Goal: Task Accomplishment & Management: Use online tool/utility

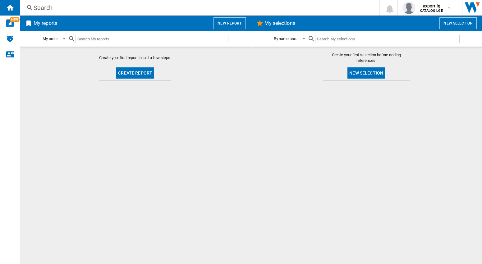
click at [322, 147] on div at bounding box center [367, 172] width 219 height 177
click at [230, 23] on button "New report" at bounding box center [230, 23] width 32 height 12
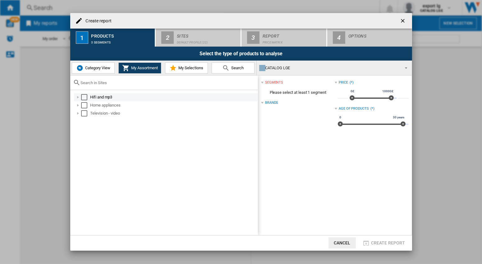
click at [83, 96] on div "Select" at bounding box center [84, 97] width 6 height 6
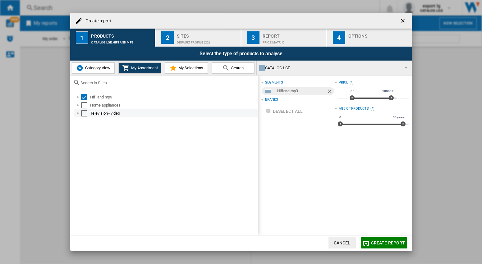
drag, startPoint x: 85, startPoint y: 105, endPoint x: 83, endPoint y: 116, distance: 11.0
click at [86, 106] on div "Select" at bounding box center [84, 105] width 6 height 6
drag, startPoint x: 83, startPoint y: 116, endPoint x: 99, endPoint y: 114, distance: 15.8
click at [83, 117] on md-checkbox "Select" at bounding box center [85, 113] width 9 height 6
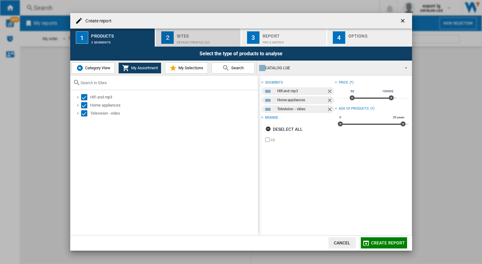
click at [206, 39] on div "Default profile (22)" at bounding box center [207, 41] width 61 height 7
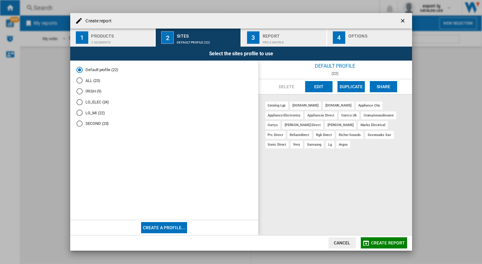
click at [92, 114] on md-radio-button "LG_MI (22)" at bounding box center [165, 113] width 176 height 6
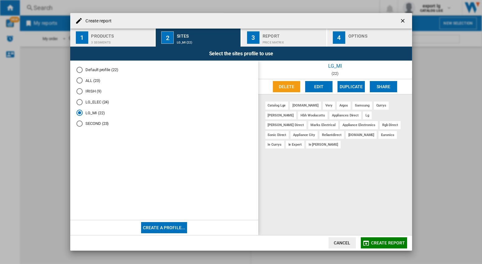
click at [272, 37] on div "Report" at bounding box center [293, 34] width 61 height 7
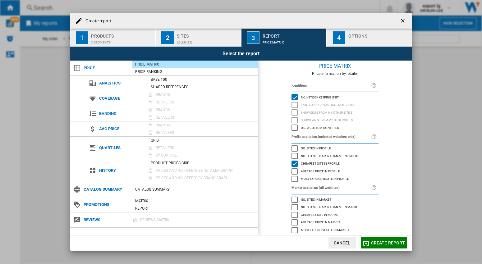
click at [355, 37] on div "Options" at bounding box center [379, 34] width 61 height 7
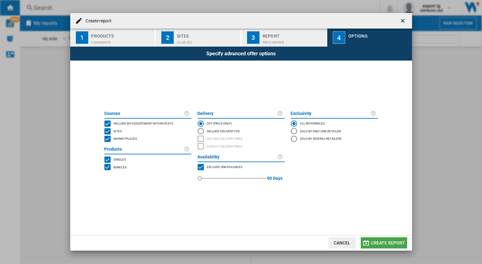
click at [397, 243] on span "Create report" at bounding box center [388, 243] width 34 height 5
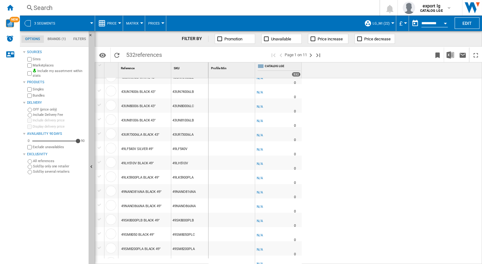
scroll to position [537, 0]
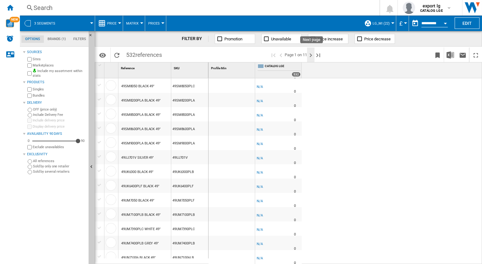
click at [314, 54] on ng-md-icon "Next page" at bounding box center [310, 55] width 7 height 7
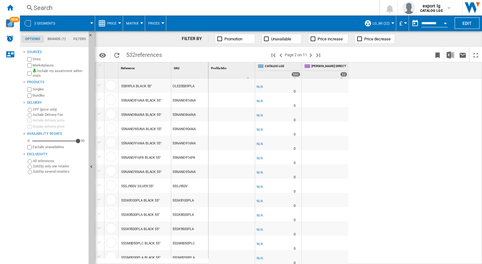
scroll to position [90, 0]
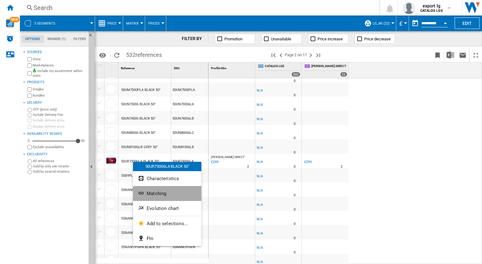
click at [163, 194] on span "Matching" at bounding box center [157, 194] width 20 height 6
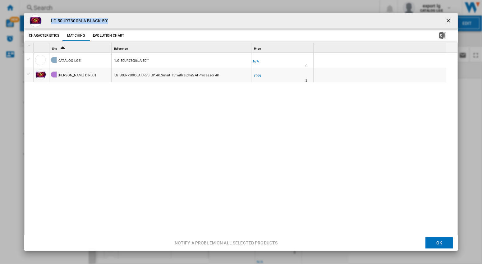
drag, startPoint x: 50, startPoint y: 21, endPoint x: 127, endPoint y: 21, distance: 76.8
click at [127, 21] on div "LG 50UR73006LA BLACK 50"" at bounding box center [241, 21] width 434 height 16
copy h4 "LG 50UR73006LA BLACK 50""
drag, startPoint x: 447, startPoint y: 19, endPoint x: 433, endPoint y: 27, distance: 16.1
click at [447, 20] on ng-md-icon "getI18NText('BUTTONS.CLOSE_DIALOG')" at bounding box center [449, 21] width 7 height 7
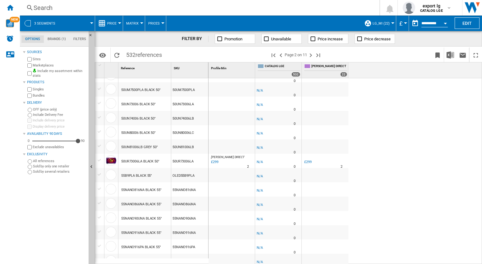
click at [411, 167] on div "-1.0 % -£1 % N/A 0 -1.0 % -£1" at bounding box center [346, 171] width 274 height 186
click at [377, 173] on div "-1.0 % -£1 % N/A 0 -1.0 % -£1" at bounding box center [346, 171] width 274 height 186
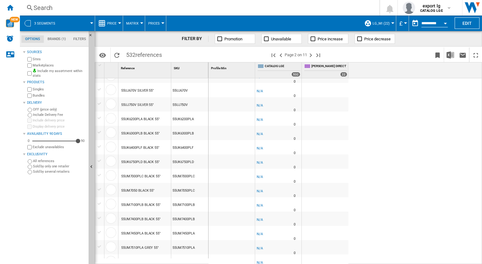
scroll to position [537, 0]
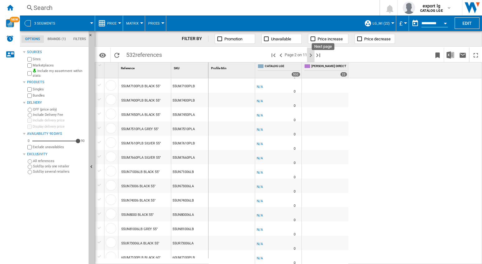
click at [312, 54] on ng-md-icon "Next page" at bounding box center [310, 55] width 7 height 7
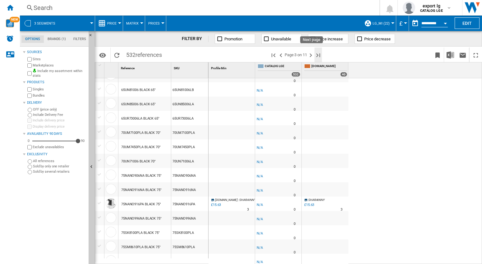
click at [316, 56] on ng-md-icon "Last page" at bounding box center [318, 55] width 7 height 7
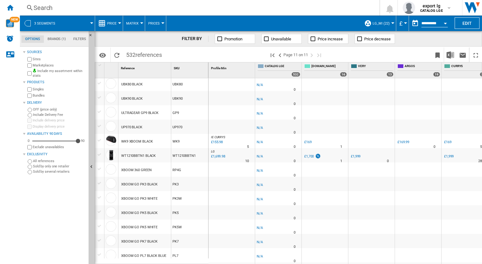
scroll to position [165, 0]
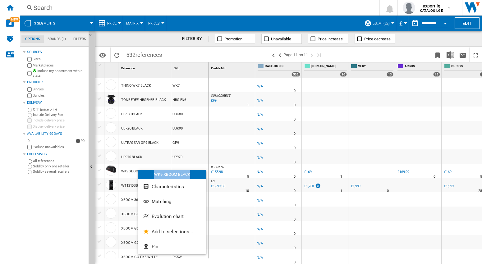
drag, startPoint x: 155, startPoint y: 173, endPoint x: 199, endPoint y: 175, distance: 44.5
click at [199, 175] on div "WK9 XBOOM BLACK" at bounding box center [172, 174] width 68 height 9
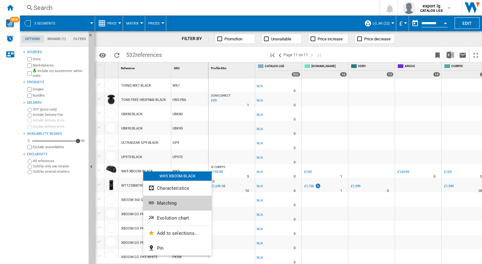
click at [169, 202] on span "Matching" at bounding box center [167, 204] width 20 height 6
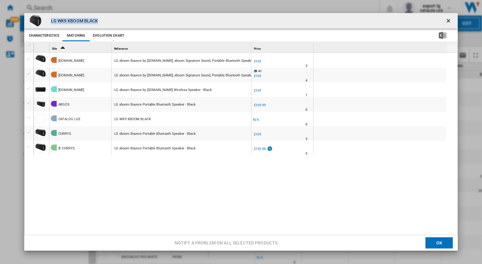
drag, startPoint x: 51, startPoint y: 20, endPoint x: 106, endPoint y: 23, distance: 55.2
click at [106, 23] on div "LG WK9 XBOOM BLACK" at bounding box center [241, 21] width 434 height 16
copy h4 "LG WK9 XBOOM BLACK"
click at [446, 22] on ng-md-icon "getI18NText('BUTTONS.CLOSE_DIALOG')" at bounding box center [449, 21] width 7 height 7
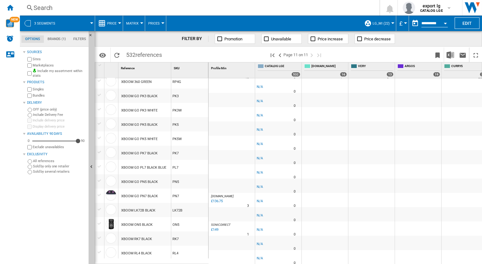
scroll to position [285, 0]
click at [280, 55] on ng-md-icon ">Previous page" at bounding box center [280, 55] width 7 height 7
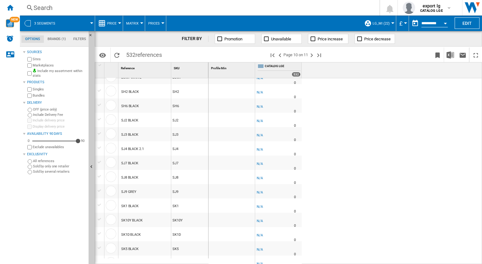
scroll to position [537, 0]
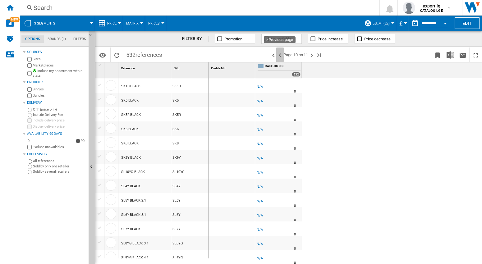
click at [282, 55] on ng-md-icon ">Previous page" at bounding box center [280, 55] width 7 height 7
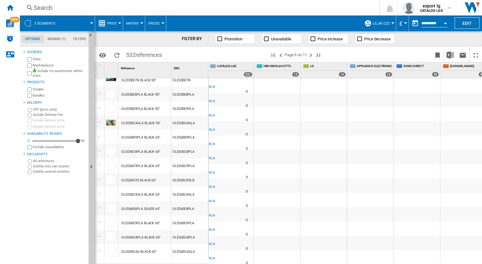
scroll to position [543, 105]
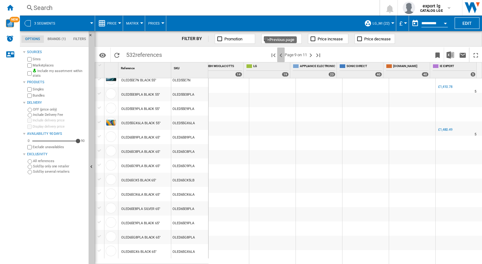
click at [282, 56] on ng-md-icon ">Previous page" at bounding box center [280, 55] width 7 height 7
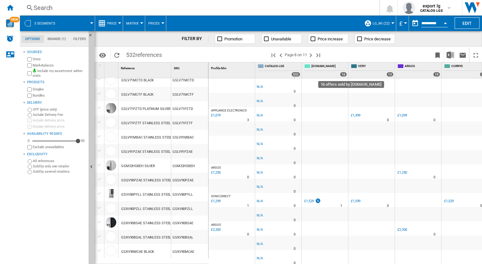
click at [343, 73] on div "16" at bounding box center [343, 74] width 7 height 5
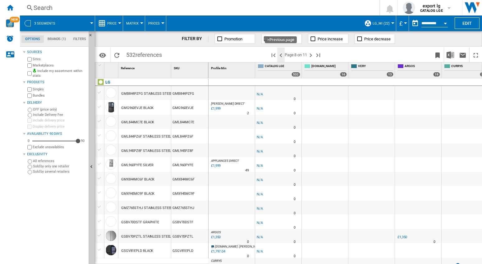
click at [281, 54] on ng-md-icon ">Previous page" at bounding box center [280, 55] width 7 height 7
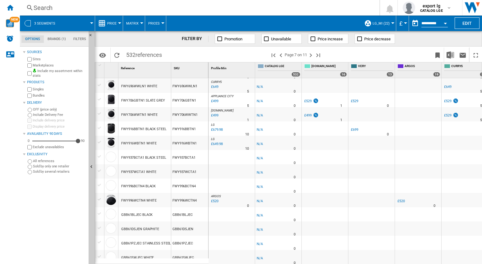
scroll to position [90, 0]
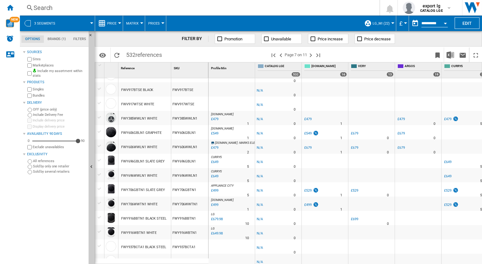
click at [364, 167] on div at bounding box center [372, 161] width 46 height 14
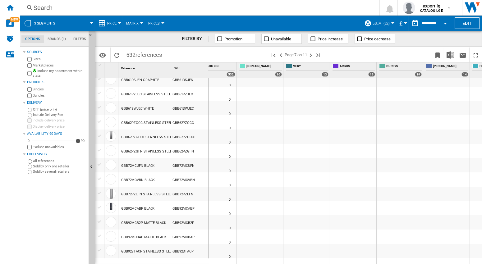
scroll to position [418, 0]
